Goal: Information Seeking & Learning: Find specific fact

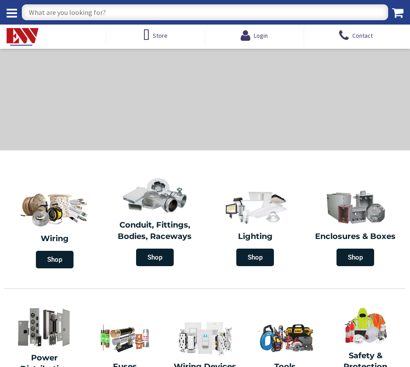
type input "[STREET_ADDRESS]"
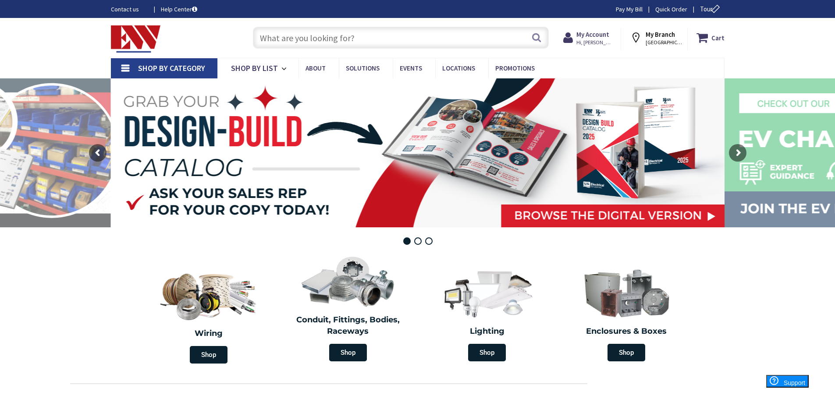
click at [283, 37] on input "text" at bounding box center [401, 38] width 296 height 22
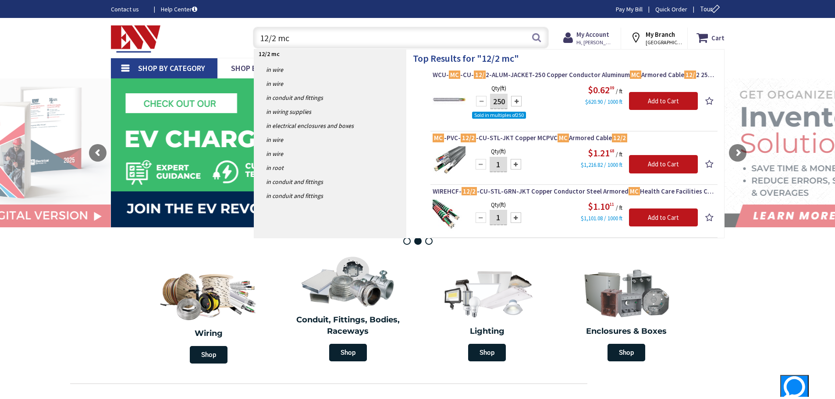
click at [295, 35] on input "12/2 mc" at bounding box center [401, 38] width 296 height 22
type input "1"
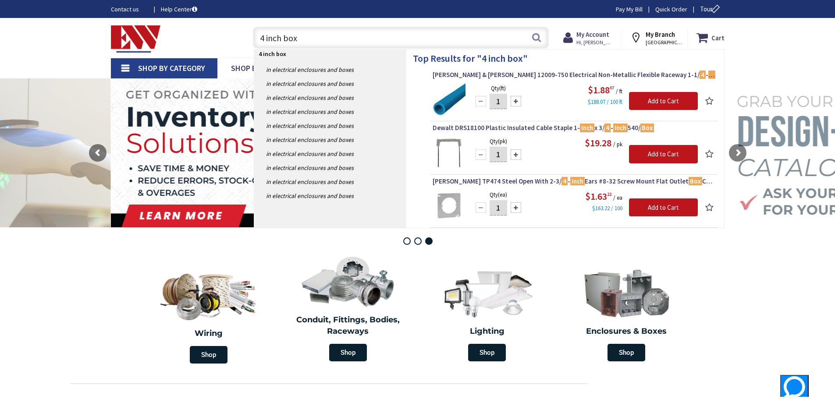
click at [284, 36] on input "4 inch box" at bounding box center [401, 38] width 296 height 22
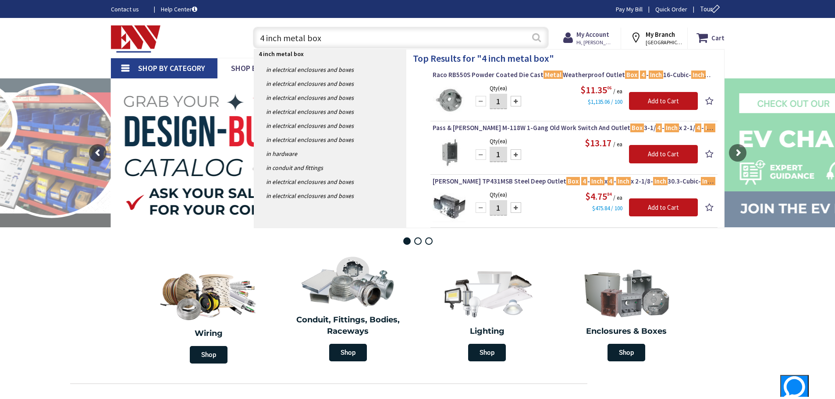
type input "4 inch metal box"
click at [410, 41] on button "Search" at bounding box center [536, 38] width 11 height 20
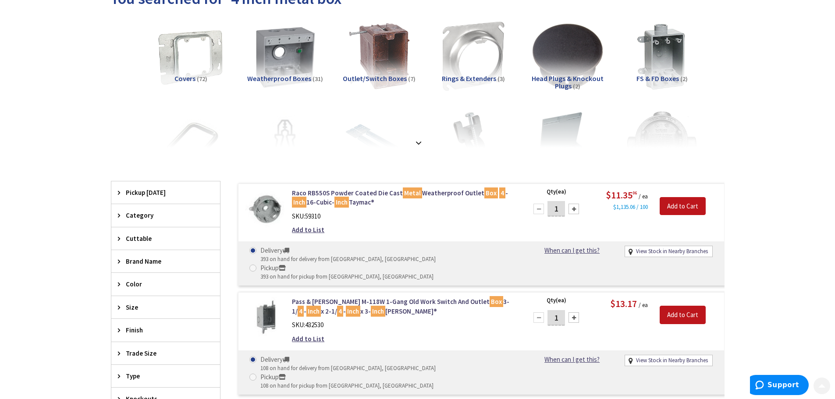
scroll to position [131, 0]
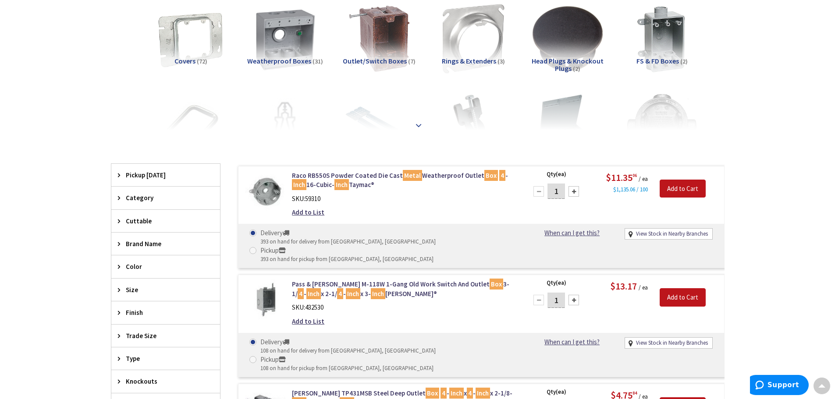
click at [417, 121] on strong at bounding box center [418, 125] width 11 height 10
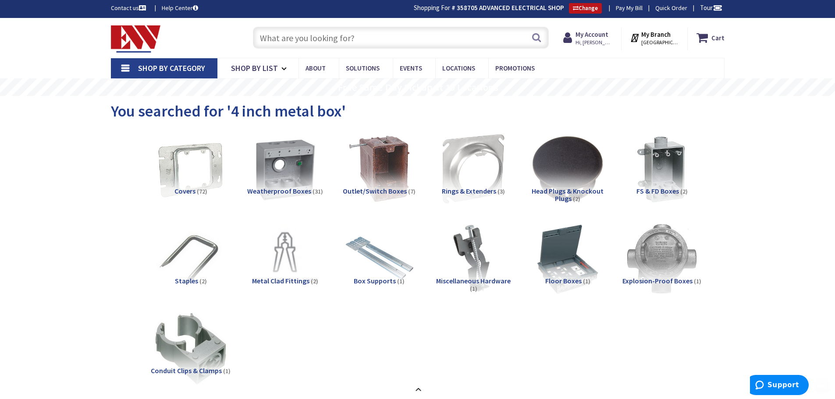
scroll to position [0, 0]
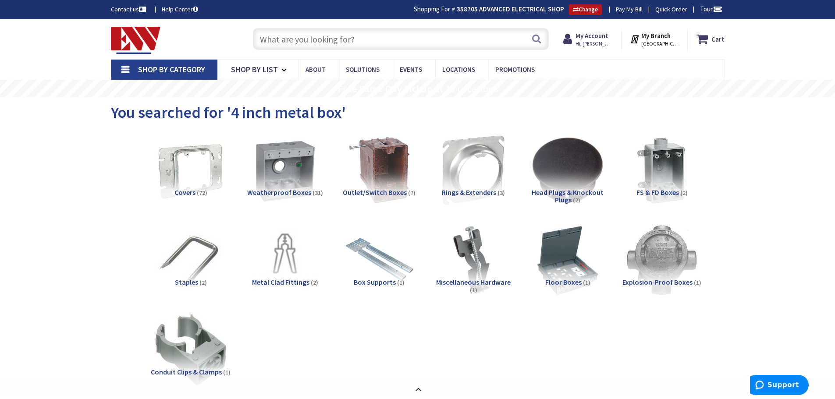
click at [262, 37] on input "text" at bounding box center [401, 39] width 296 height 22
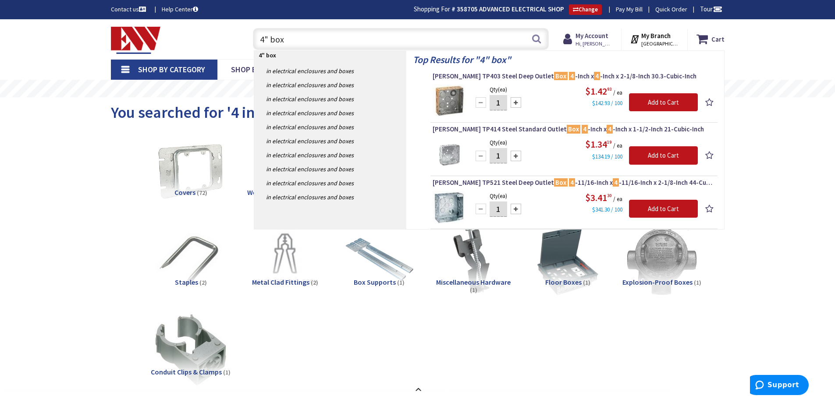
click at [287, 39] on input "4" box" at bounding box center [401, 39] width 296 height 22
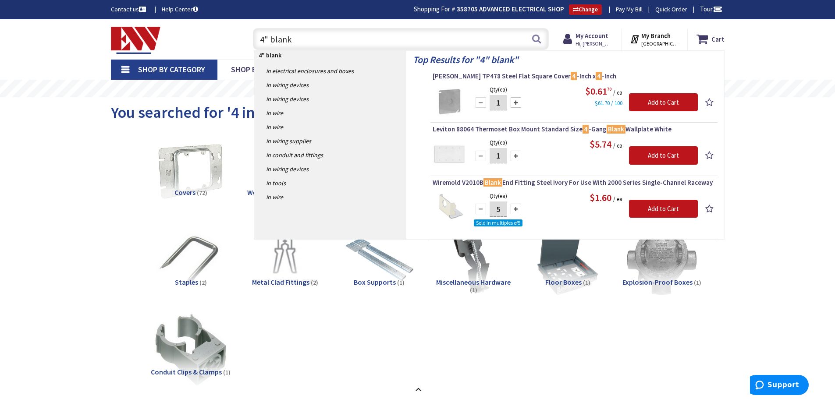
type input "4" blank"
